Goal: Task Accomplishment & Management: Complete application form

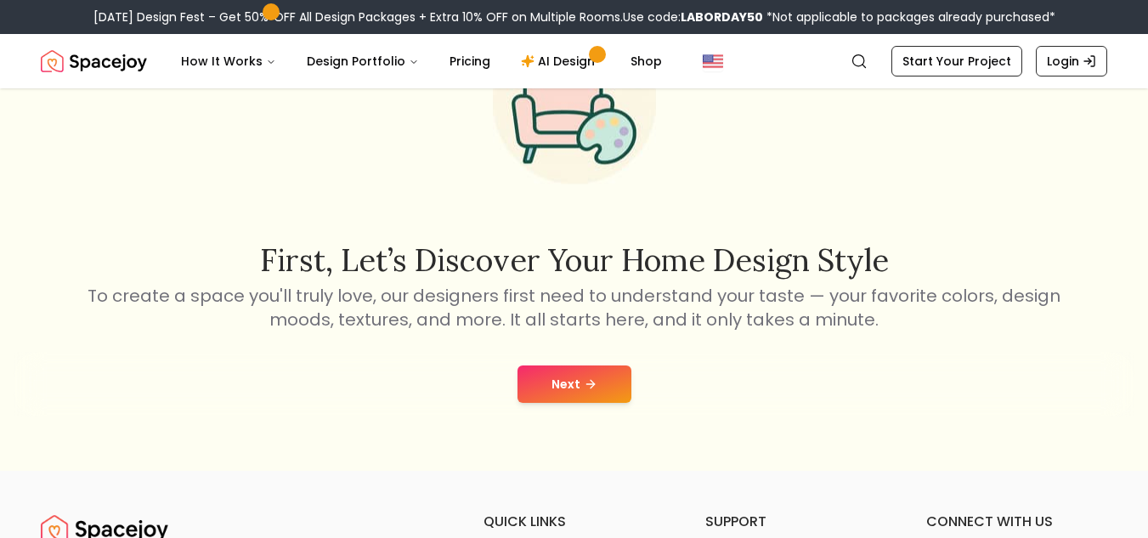
scroll to position [145, 0]
click at [548, 405] on div "Next" at bounding box center [574, 383] width 1121 height 65
click at [570, 388] on button "Next" at bounding box center [575, 383] width 114 height 37
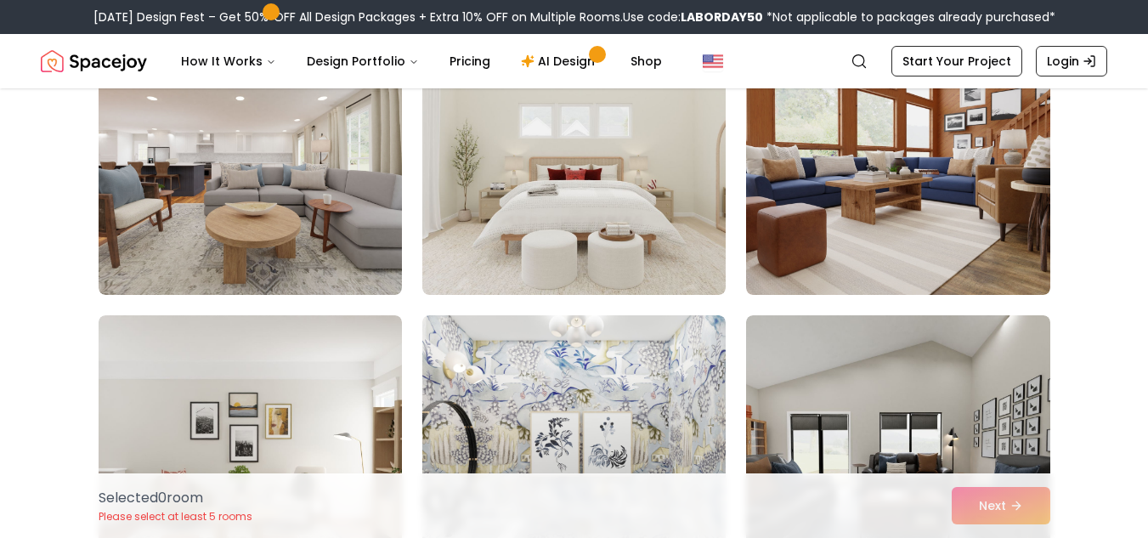
scroll to position [3133, 0]
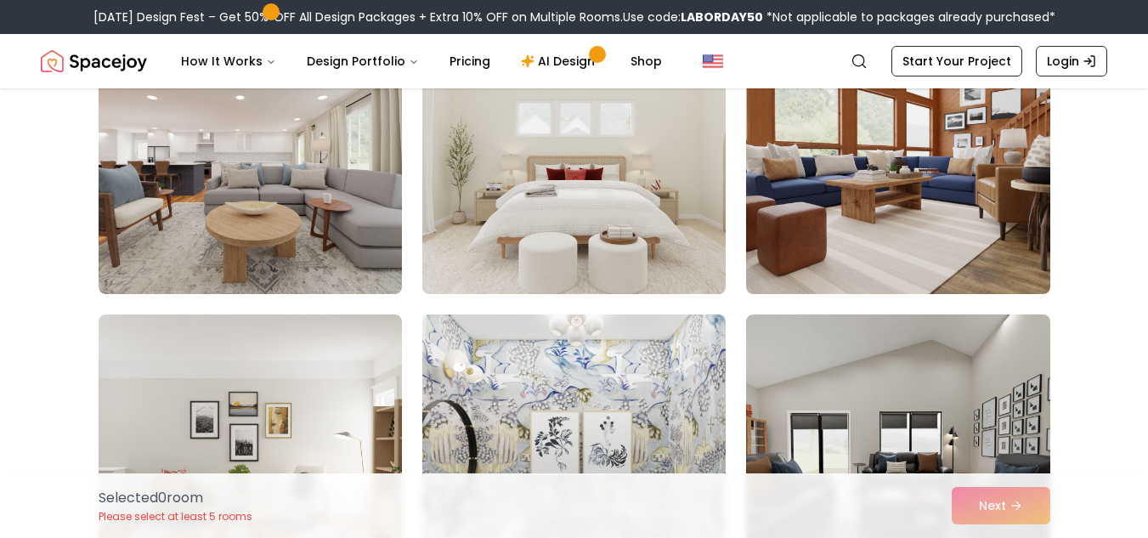
click at [575, 174] on img at bounding box center [574, 158] width 319 height 286
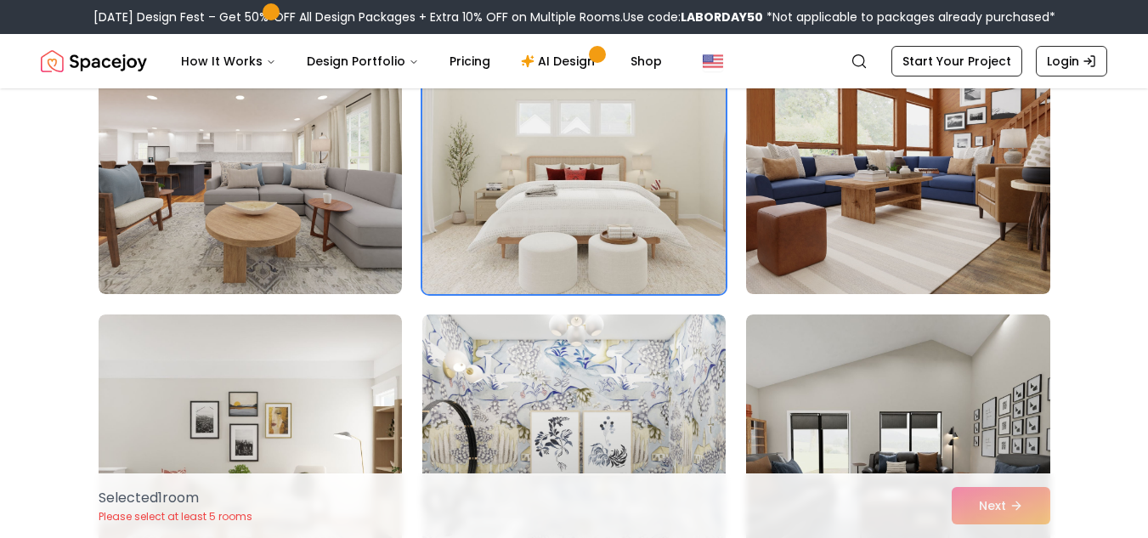
click at [607, 215] on img at bounding box center [574, 158] width 319 height 286
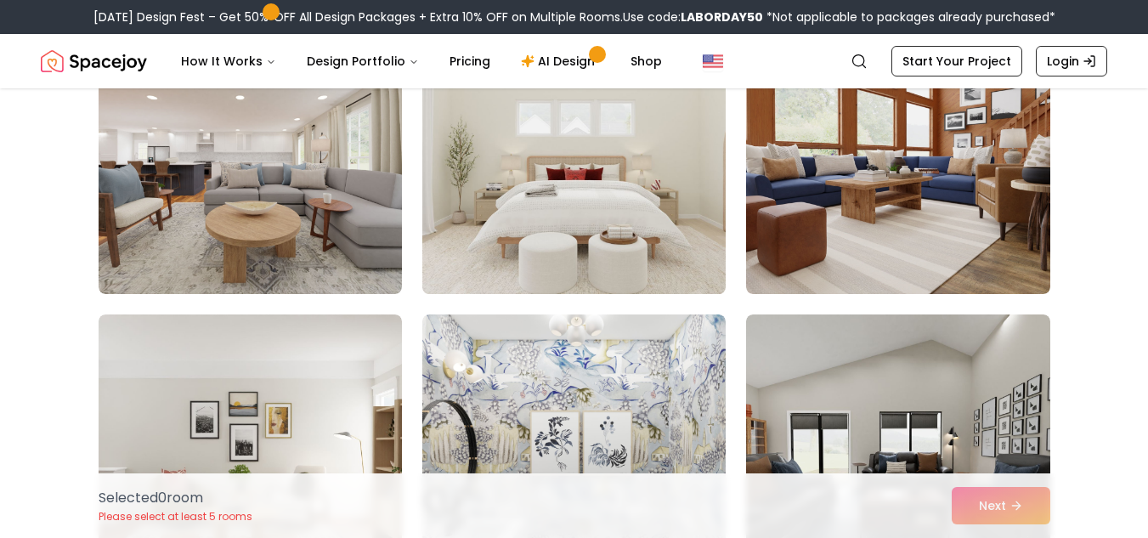
click at [607, 215] on img at bounding box center [574, 158] width 319 height 286
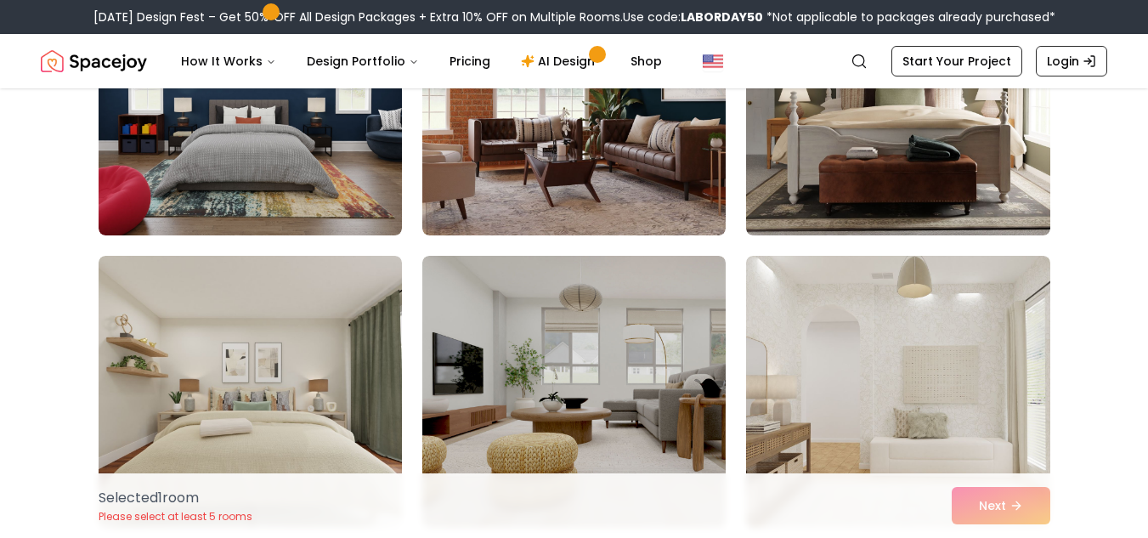
scroll to position [4362, 0]
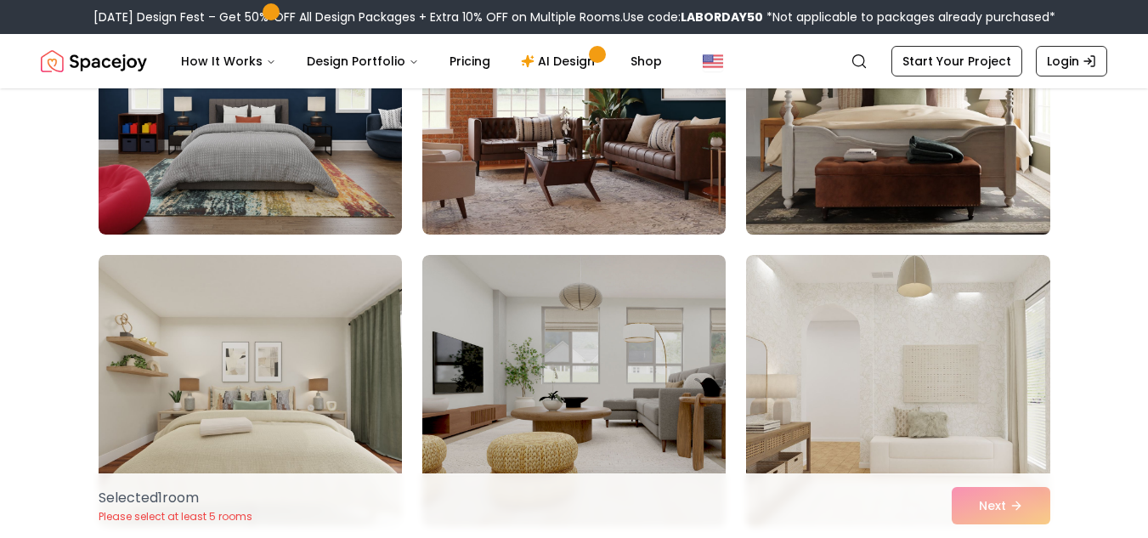
click at [892, 195] on img at bounding box center [898, 99] width 319 height 286
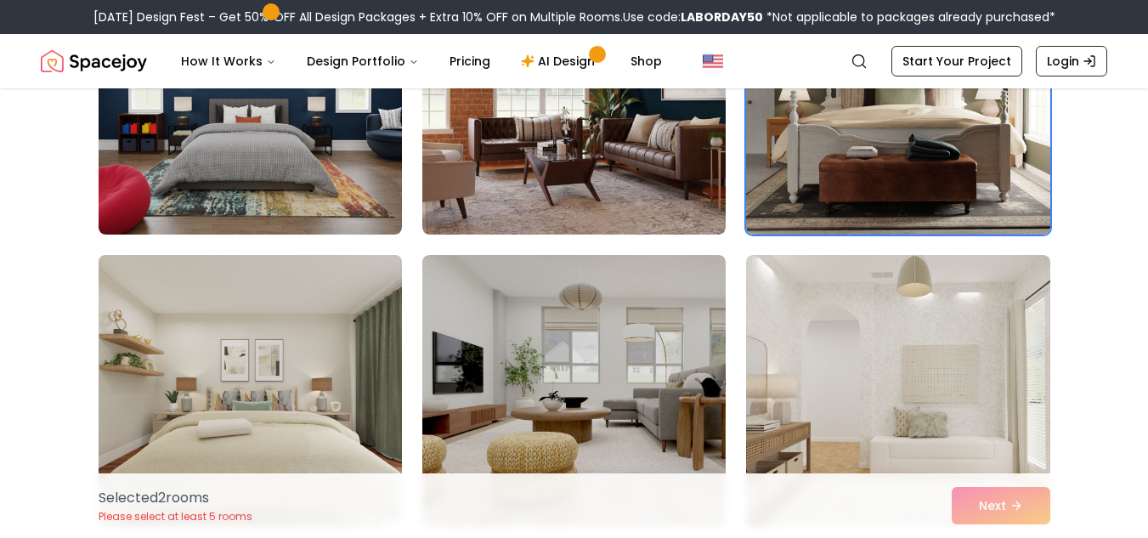
click at [283, 451] on img at bounding box center [250, 391] width 319 height 286
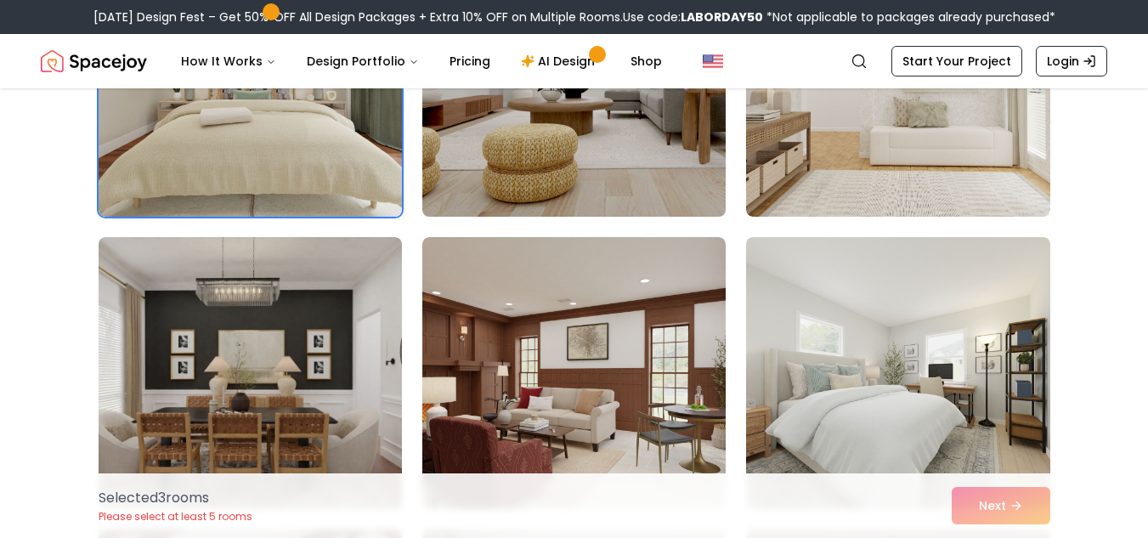
scroll to position [4753, 0]
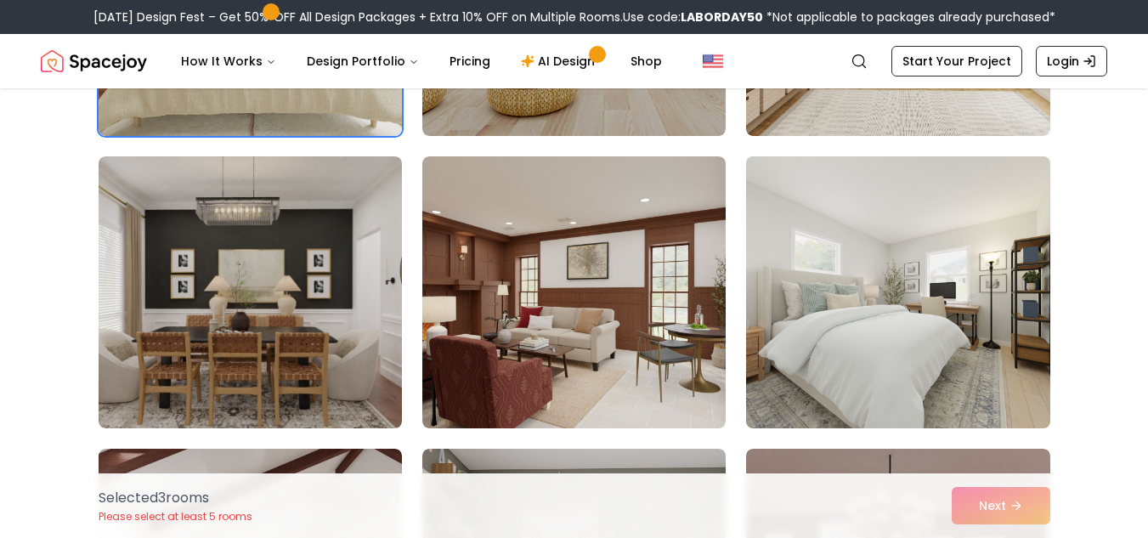
click at [906, 315] on img at bounding box center [898, 293] width 319 height 286
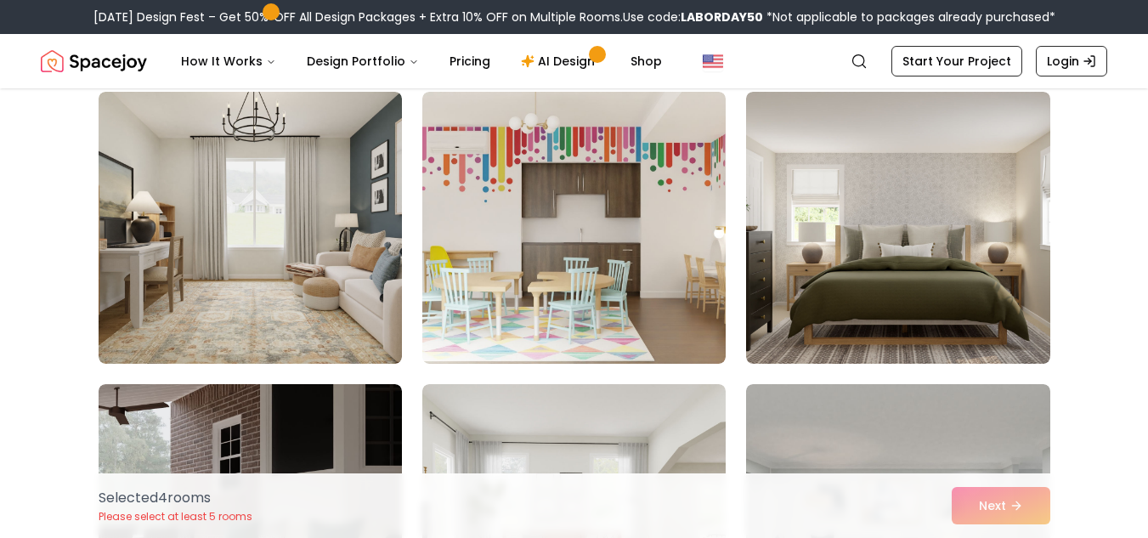
scroll to position [5989, 0]
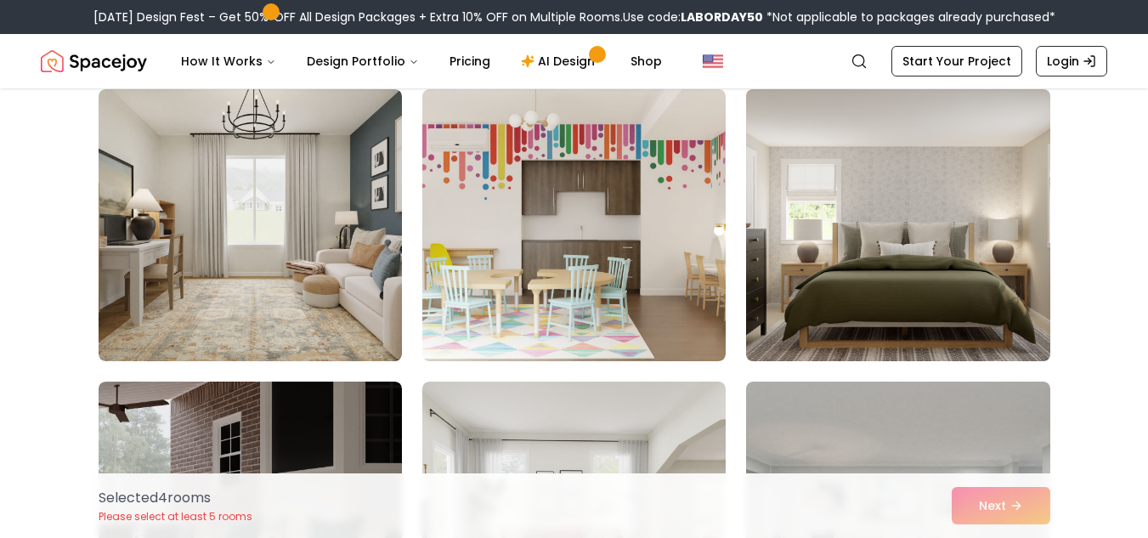
click at [833, 242] on img at bounding box center [898, 225] width 319 height 286
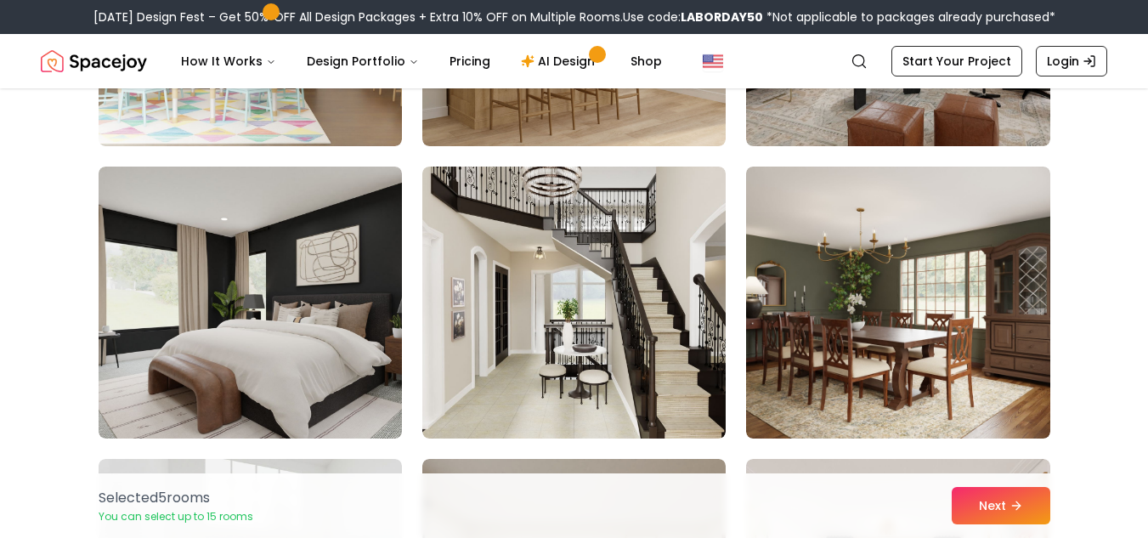
scroll to position [6790, 0]
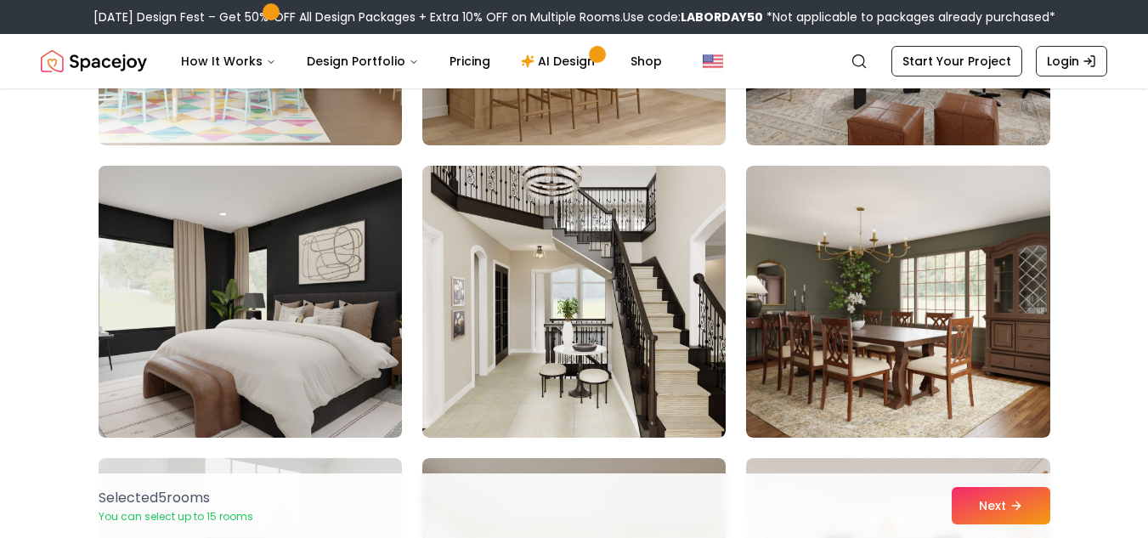
click at [355, 305] on img at bounding box center [250, 302] width 319 height 286
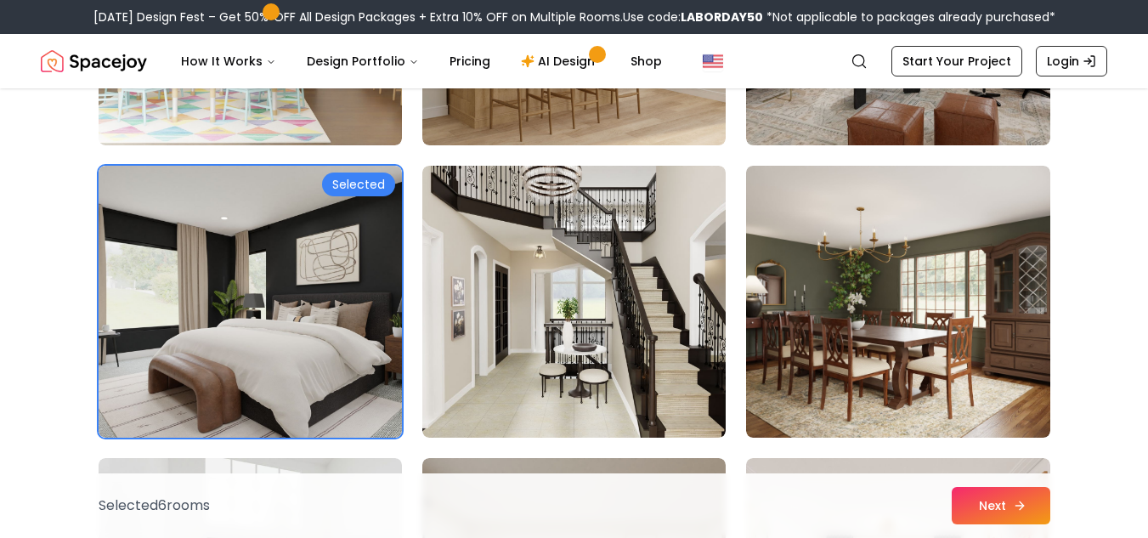
click at [1024, 513] on button "Next" at bounding box center [1001, 505] width 99 height 37
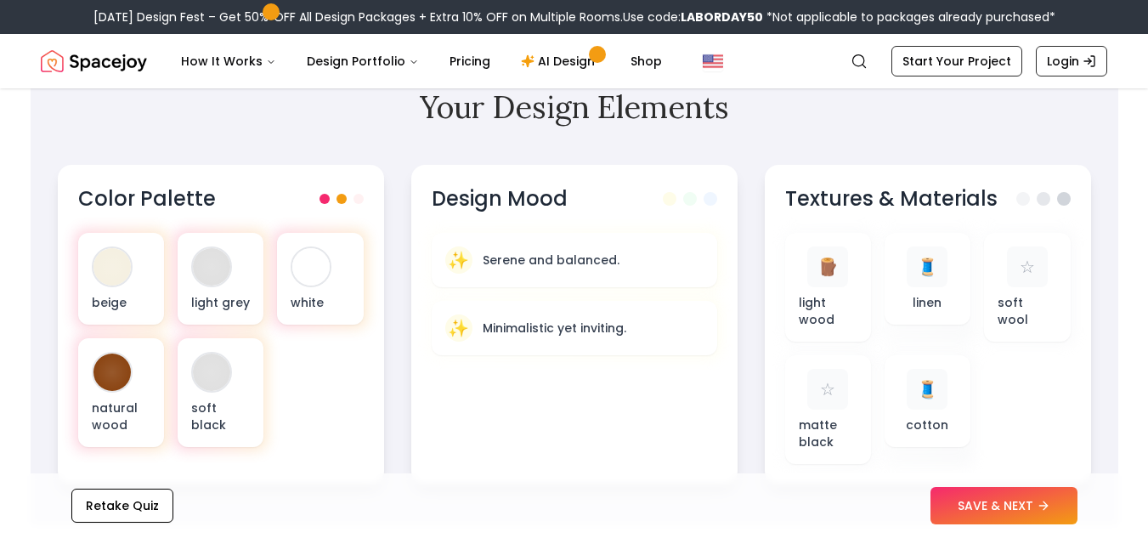
scroll to position [553, 0]
click at [1015, 497] on button "SAVE & NEXT" at bounding box center [1004, 505] width 147 height 37
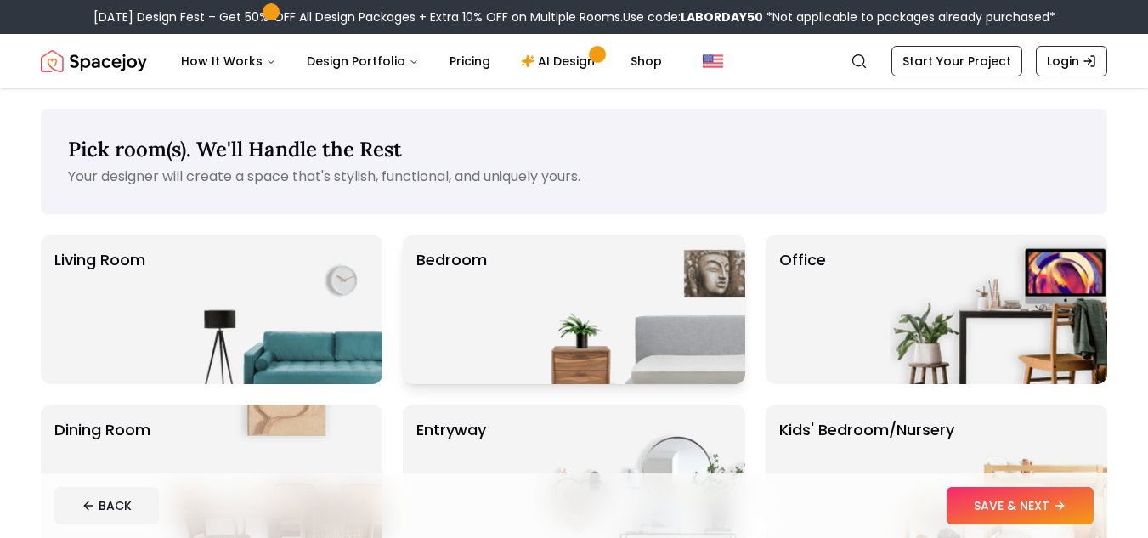
click at [595, 283] on img at bounding box center [637, 310] width 218 height 150
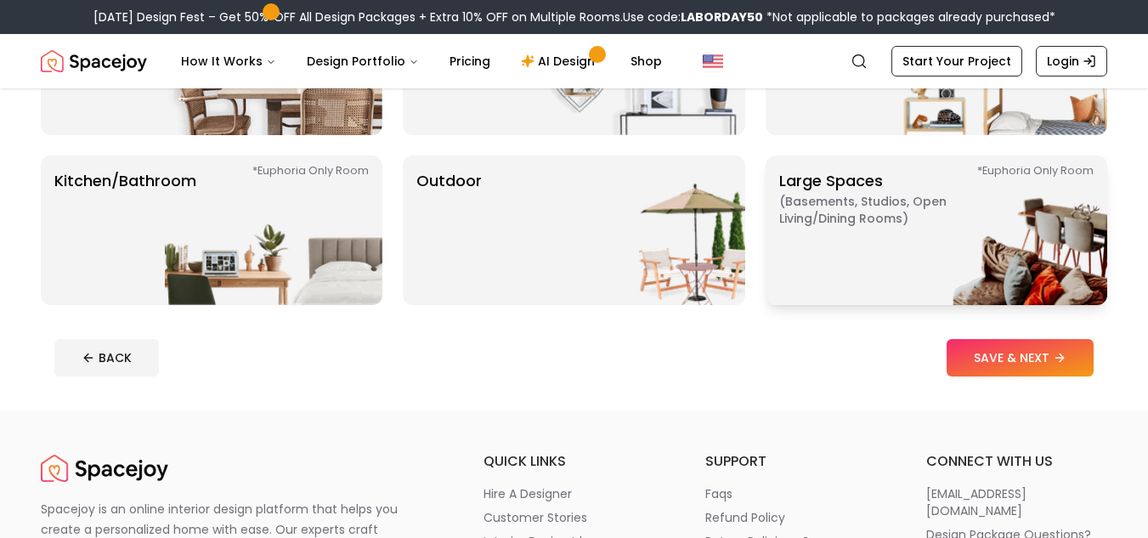
scroll to position [500, 0]
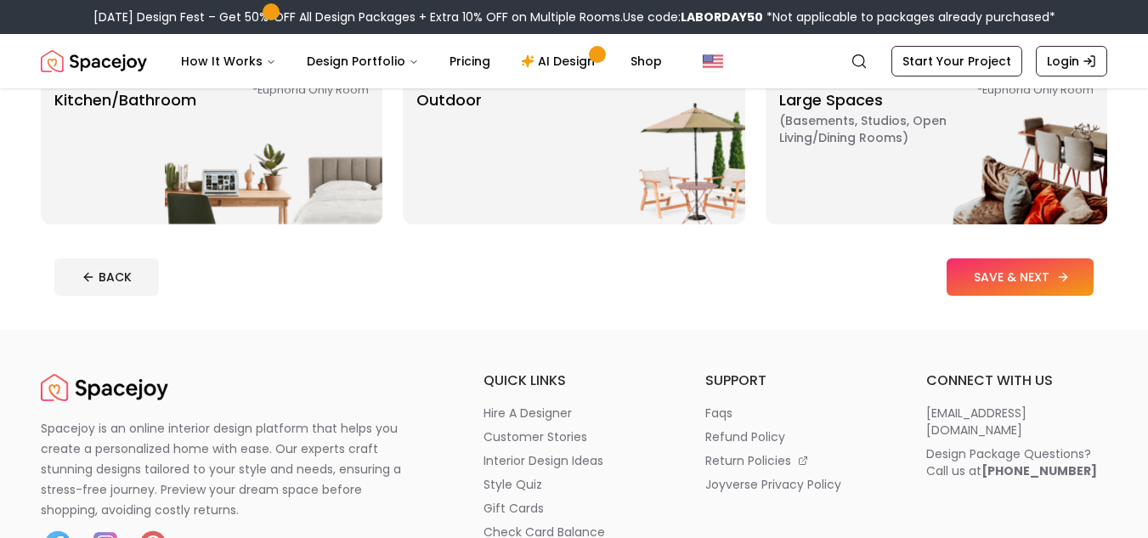
click at [993, 277] on button "SAVE & NEXT" at bounding box center [1020, 276] width 147 height 37
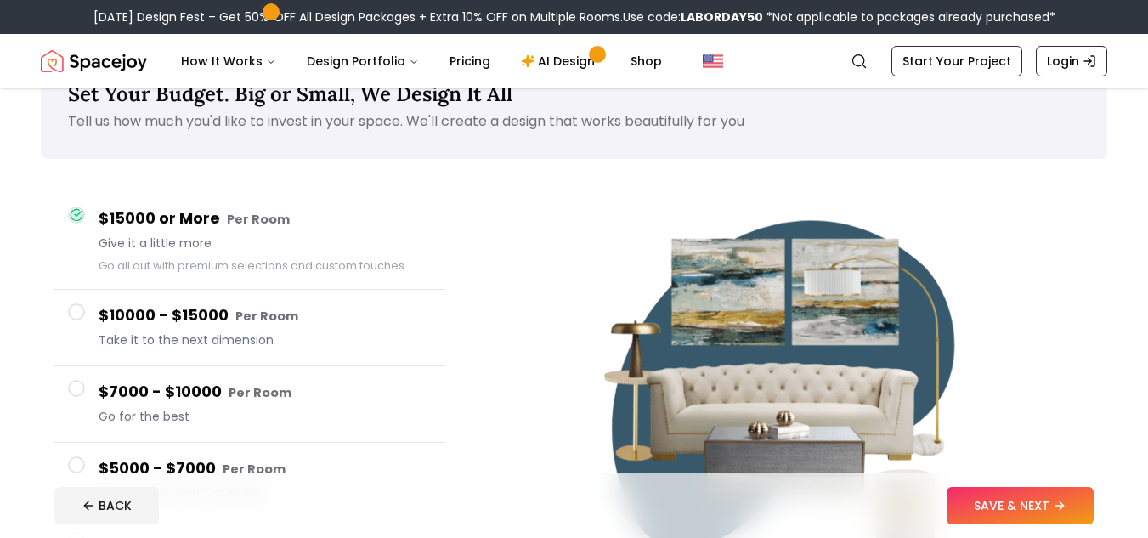
scroll to position [60, 0]
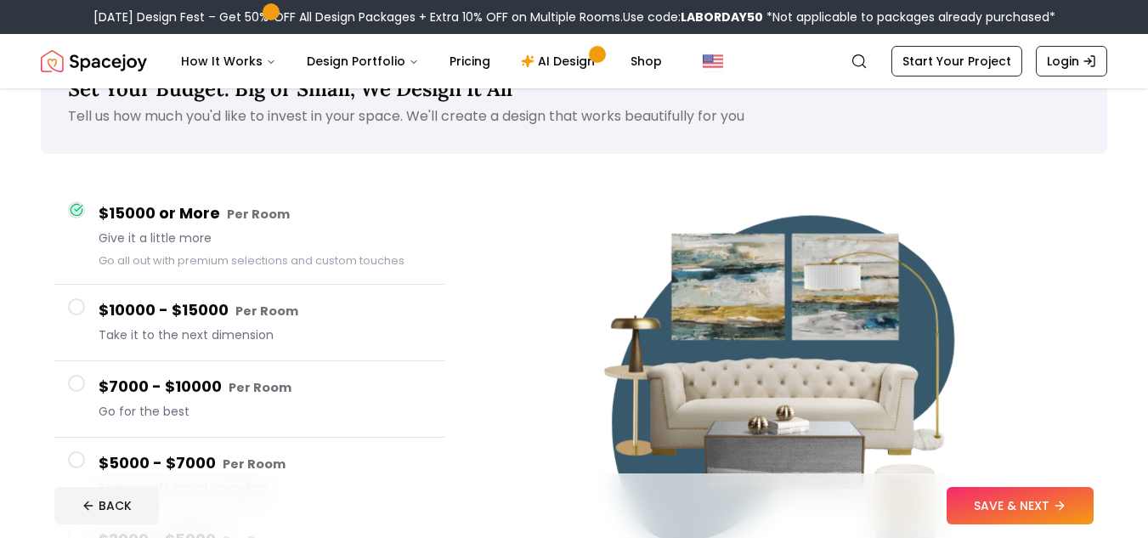
click at [252, 315] on small "Per Room" at bounding box center [266, 311] width 63 height 17
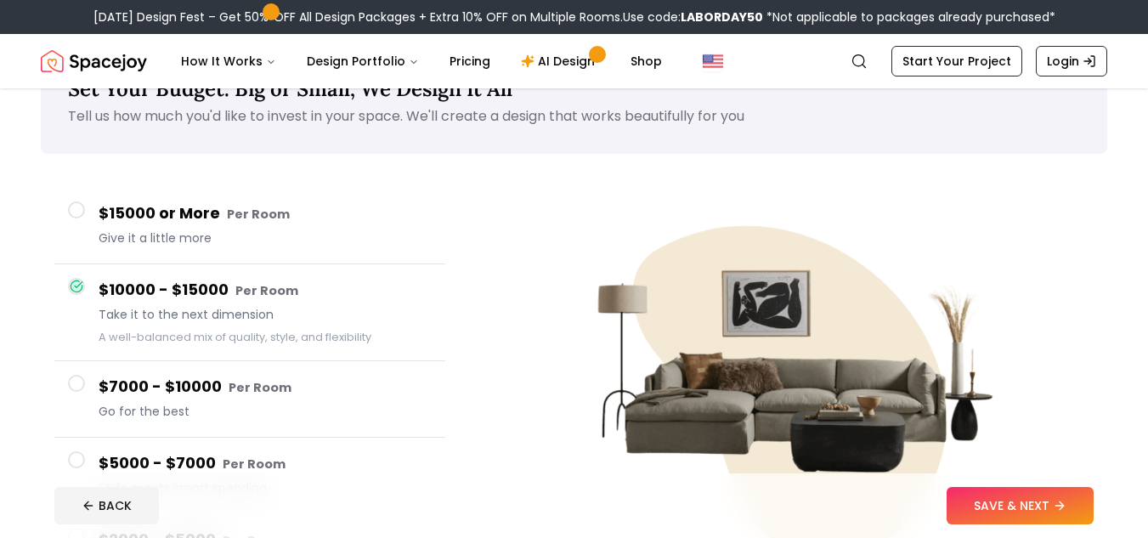
click at [296, 424] on button "$7000 - $10000 Per Room Go for the best" at bounding box center [249, 399] width 391 height 76
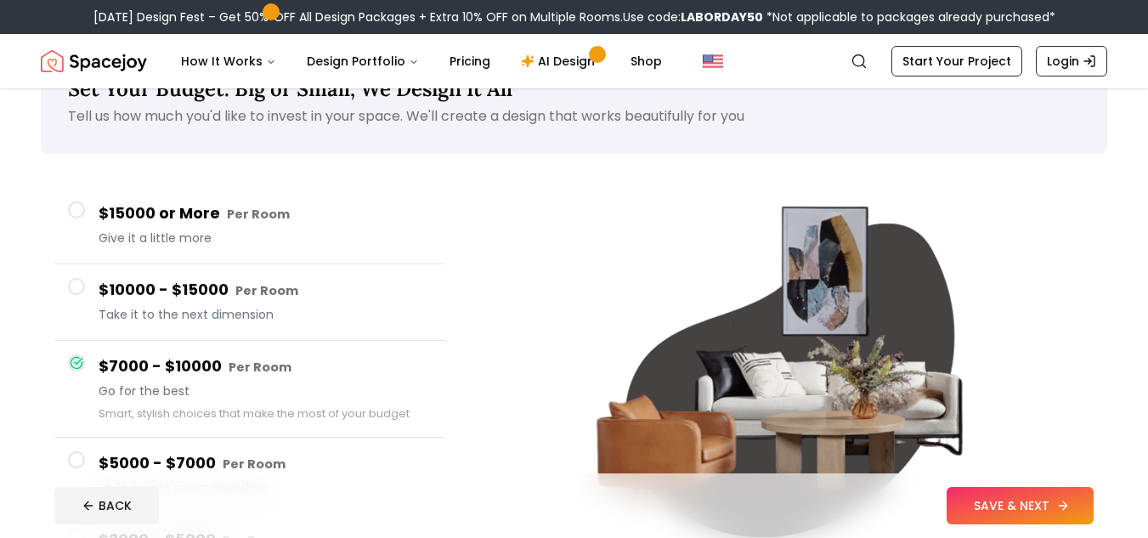
click at [981, 495] on button "SAVE & NEXT" at bounding box center [1020, 505] width 147 height 37
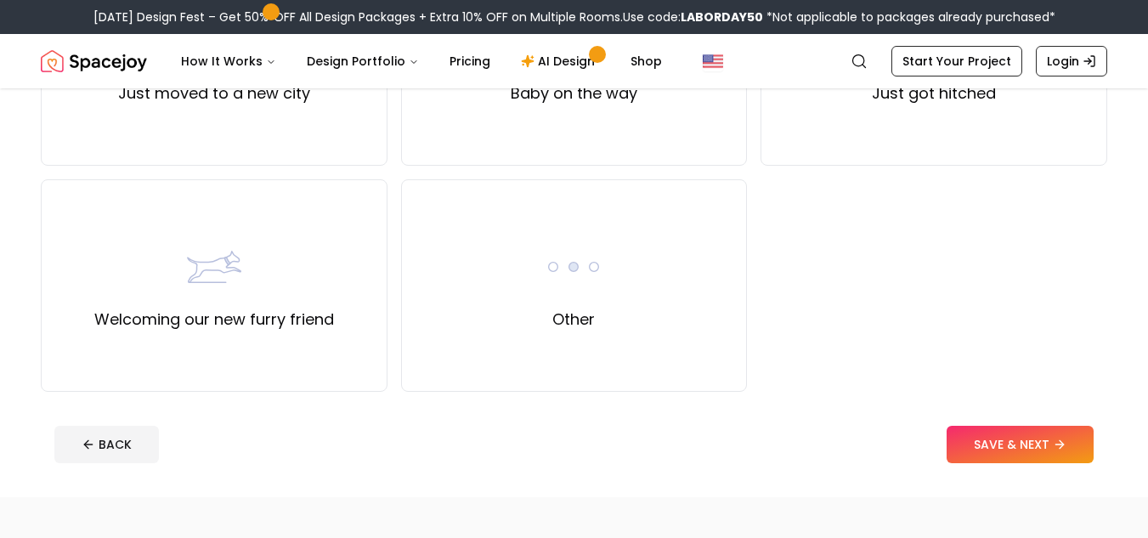
scroll to position [734, 0]
click at [691, 320] on div "Other" at bounding box center [574, 284] width 347 height 212
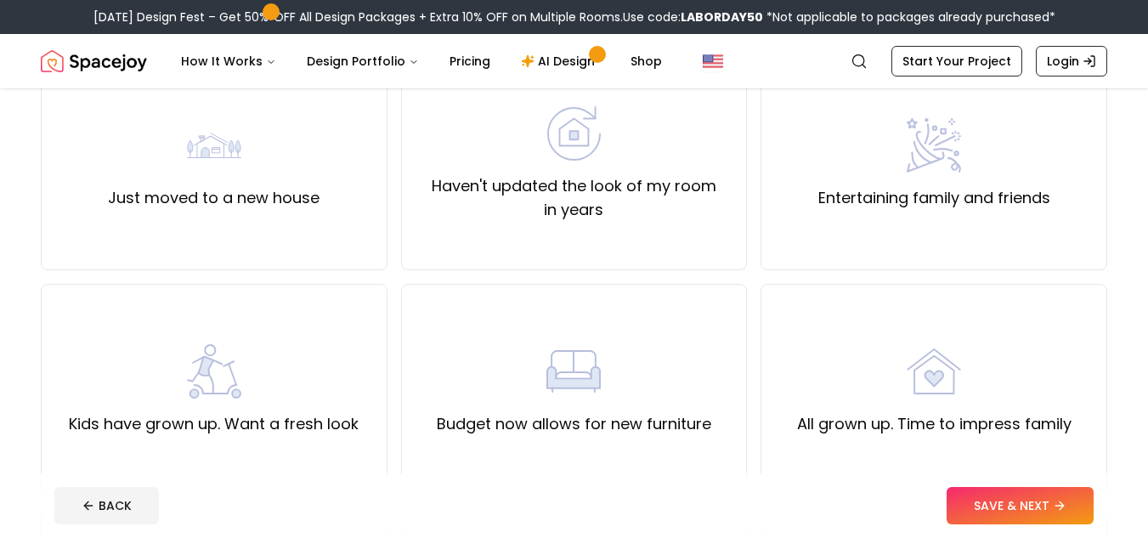
scroll to position [0, 0]
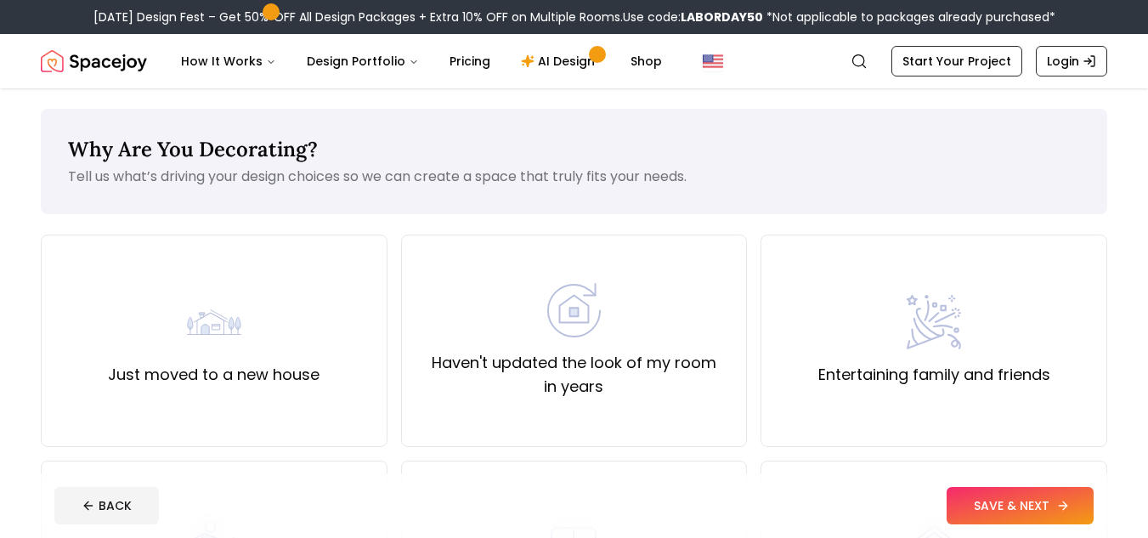
click at [990, 499] on button "SAVE & NEXT" at bounding box center [1020, 505] width 147 height 37
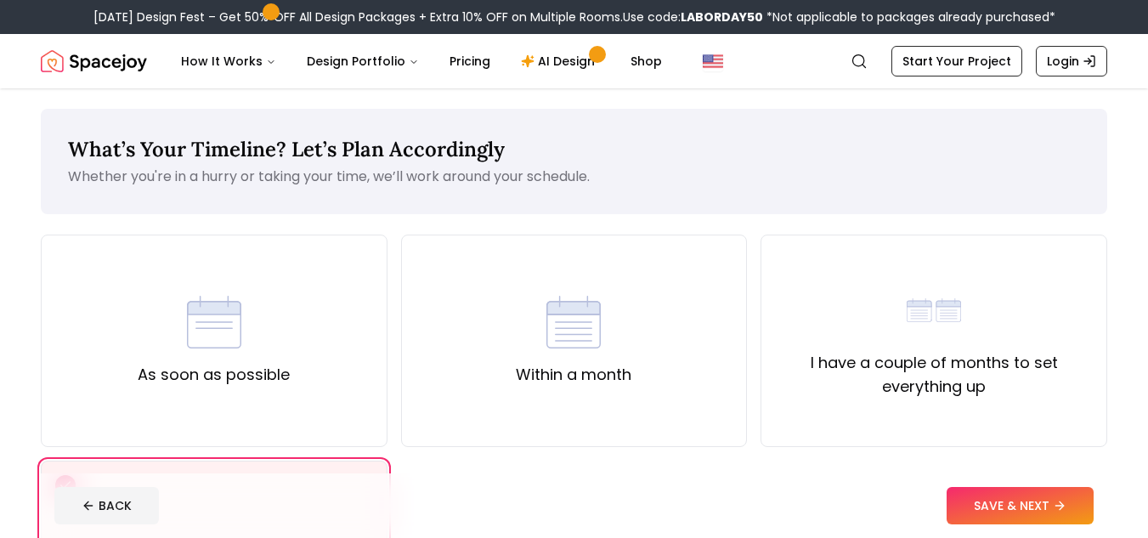
scroll to position [71, 0]
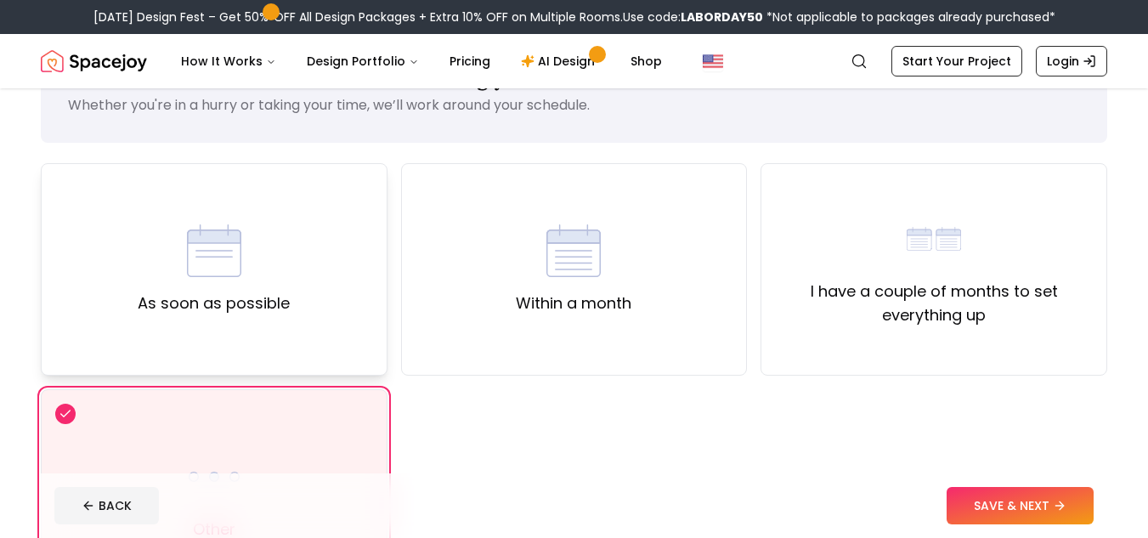
click at [239, 252] on img at bounding box center [214, 251] width 54 height 54
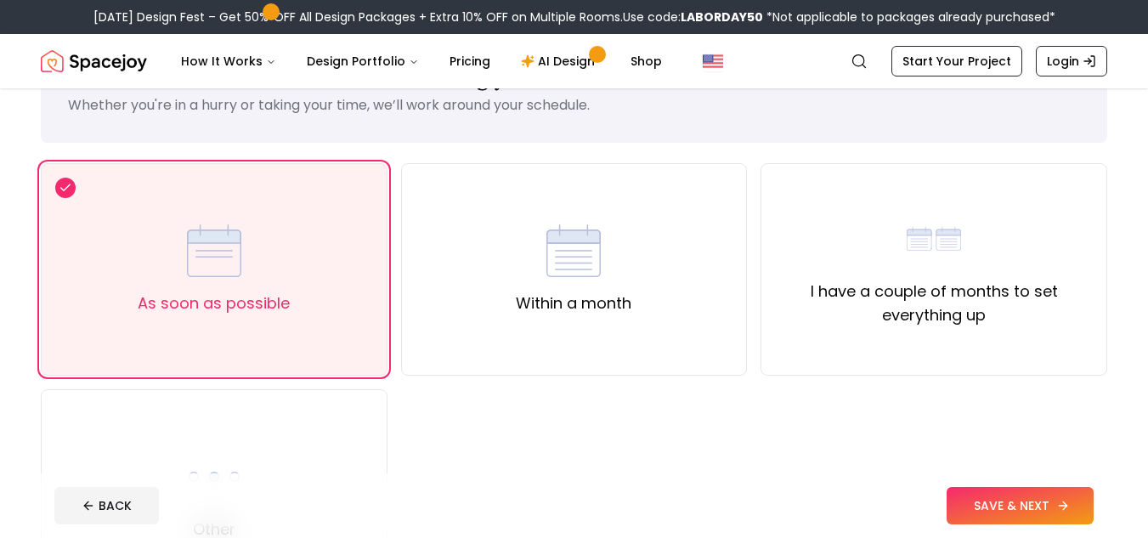
click at [984, 509] on button "SAVE & NEXT" at bounding box center [1020, 505] width 147 height 37
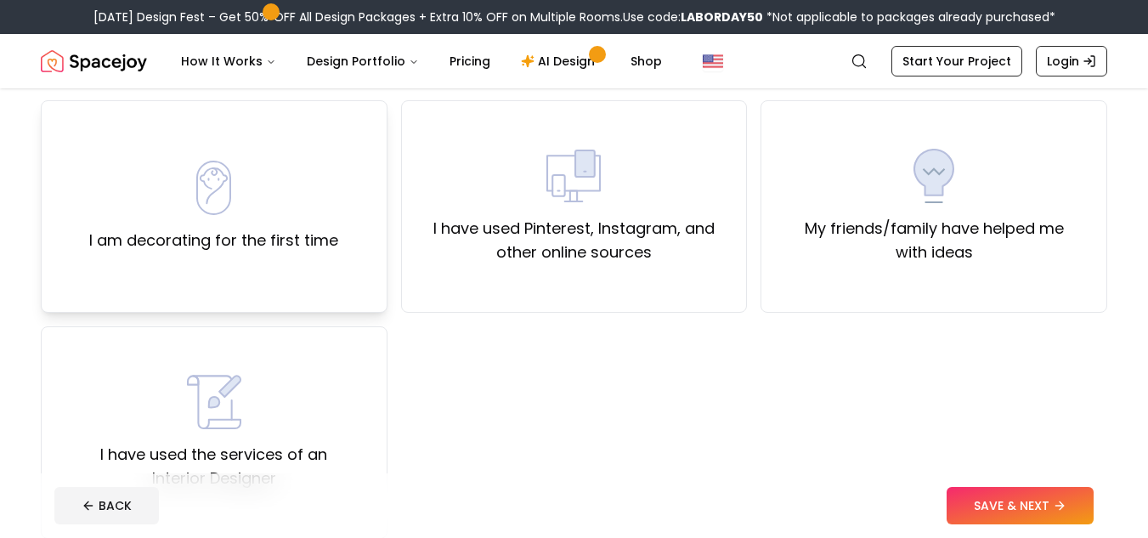
scroll to position [135, 0]
click at [323, 230] on label "I am decorating for the first time" at bounding box center [213, 240] width 249 height 24
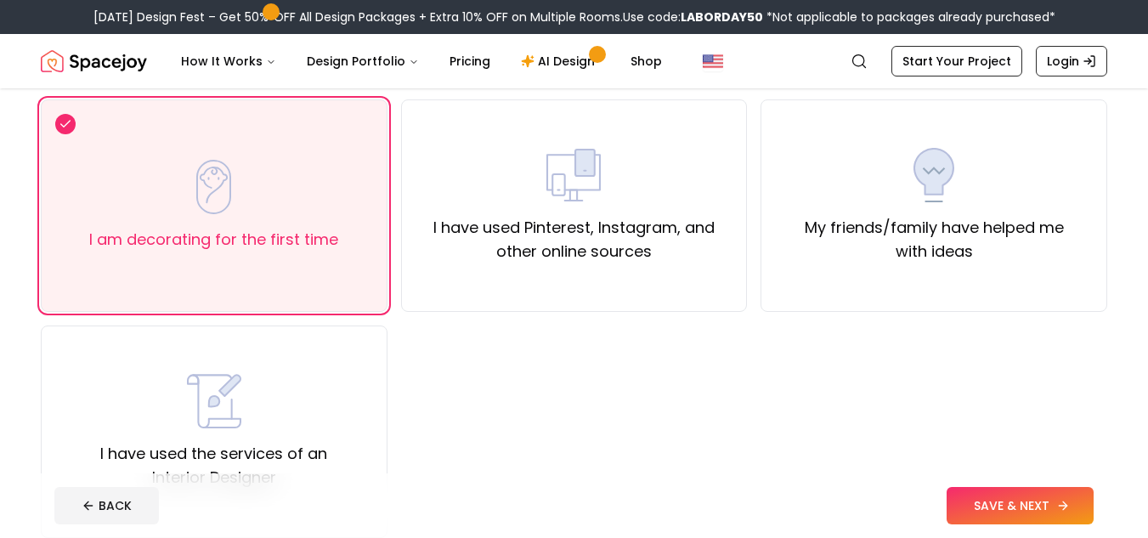
click at [990, 514] on button "SAVE & NEXT" at bounding box center [1020, 505] width 147 height 37
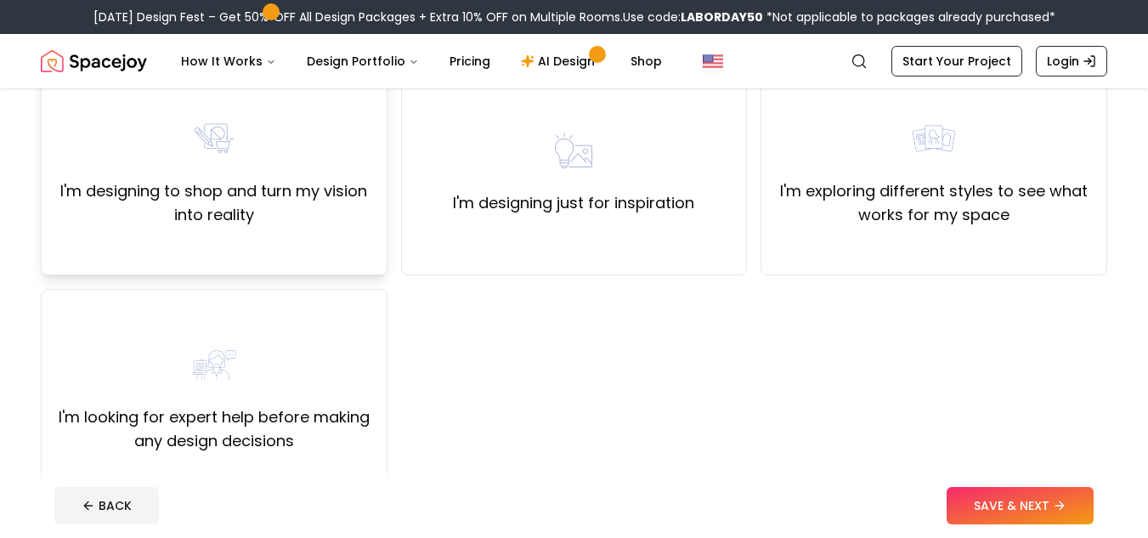
scroll to position [184, 0]
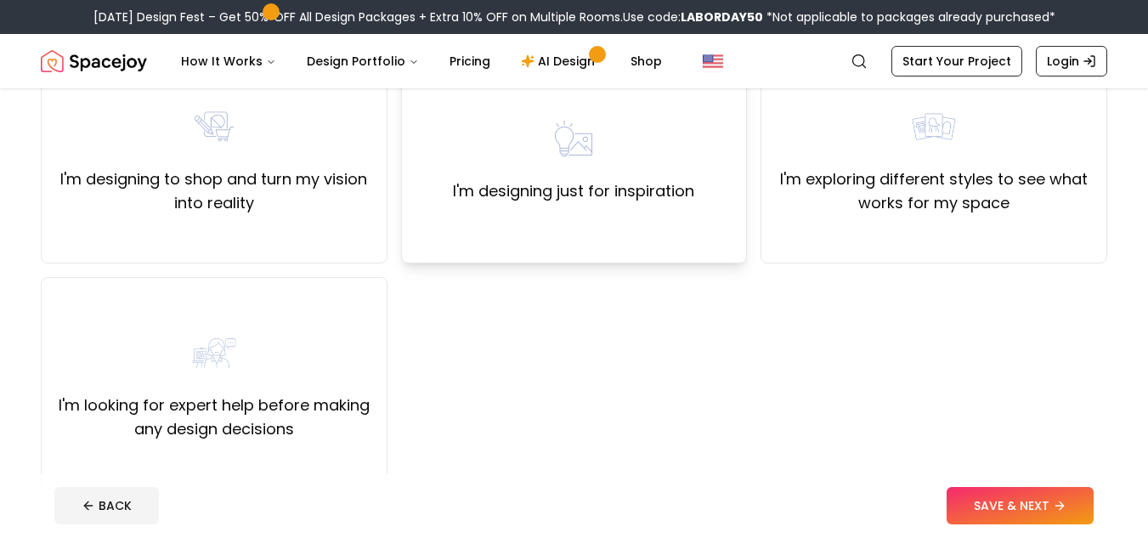
click at [592, 218] on div "I'm designing just for inspiration" at bounding box center [574, 157] width 347 height 212
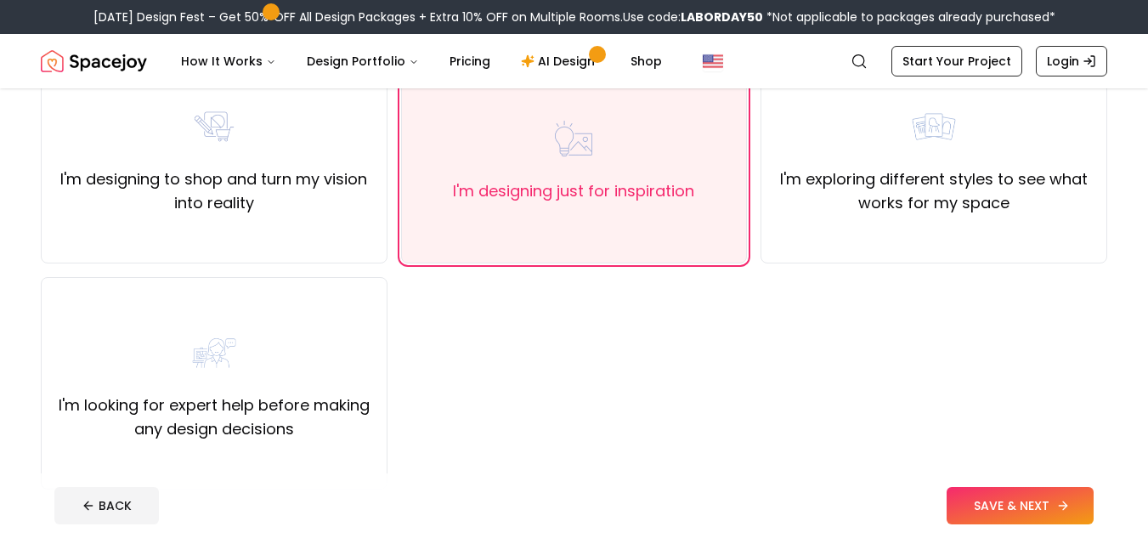
click at [1031, 510] on button "SAVE & NEXT" at bounding box center [1020, 505] width 147 height 37
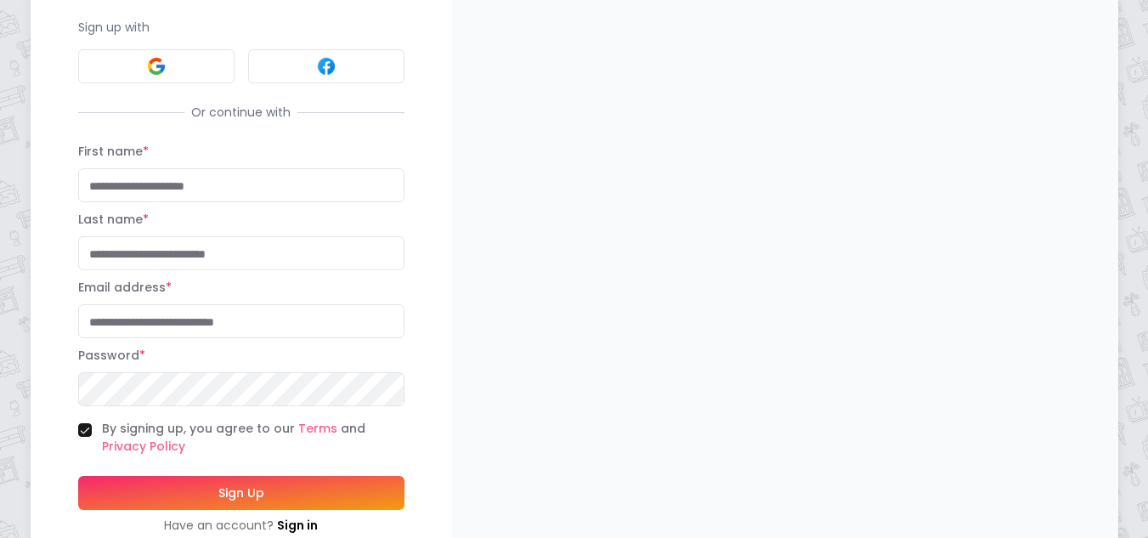
scroll to position [173, 0]
